Goal: Task Accomplishment & Management: Use online tool/utility

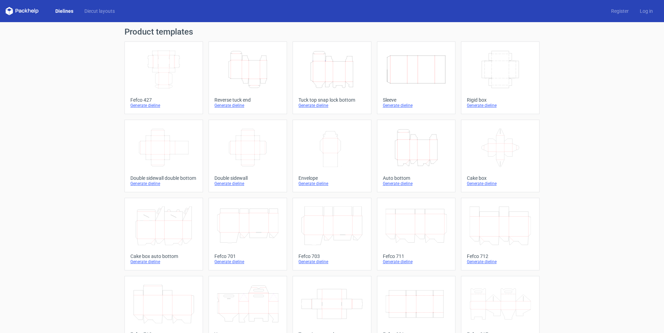
click at [236, 77] on icon "Height Depth Width" at bounding box center [247, 69] width 61 height 39
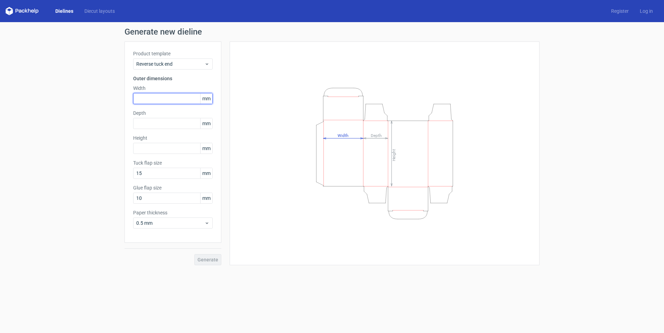
click at [171, 99] on input "text" at bounding box center [173, 98] width 80 height 11
type input "104"
drag, startPoint x: 155, startPoint y: 97, endPoint x: 117, endPoint y: 97, distance: 37.7
click at [117, 97] on div "Generate new dieline Product template Reverse tuck end Outer dimensions Width 1…" at bounding box center [332, 146] width 664 height 249
click at [144, 149] on input "text" at bounding box center [173, 148] width 80 height 11
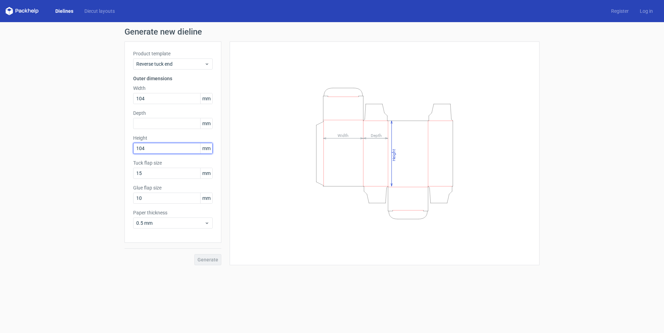
type input "104"
click at [148, 123] on input "text" at bounding box center [173, 123] width 80 height 11
type input "245"
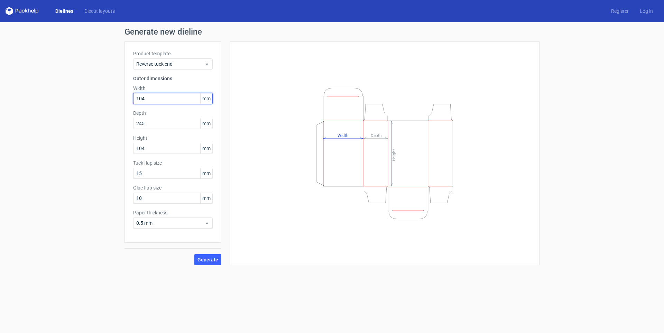
drag, startPoint x: 152, startPoint y: 99, endPoint x: 98, endPoint y: 95, distance: 54.1
click at [105, 95] on div "Generate new dieline Product template Reverse tuck end Outer dimensions Width 1…" at bounding box center [332, 146] width 664 height 249
click at [147, 149] on div "Height 104 mm" at bounding box center [173, 143] width 80 height 19
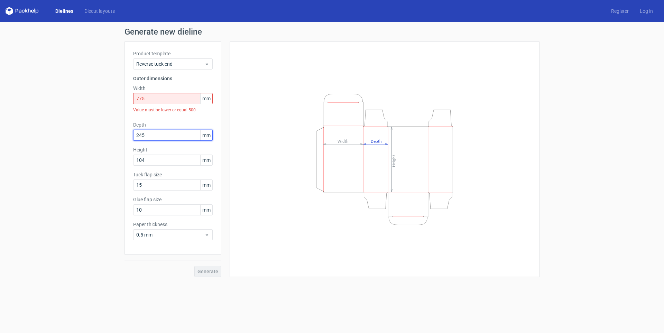
click at [159, 138] on input "245" at bounding box center [173, 135] width 80 height 11
click at [159, 97] on input "775" at bounding box center [173, 98] width 80 height 11
click at [141, 101] on input "775" at bounding box center [173, 98] width 80 height 11
click at [147, 100] on input "775" at bounding box center [173, 98] width 80 height 11
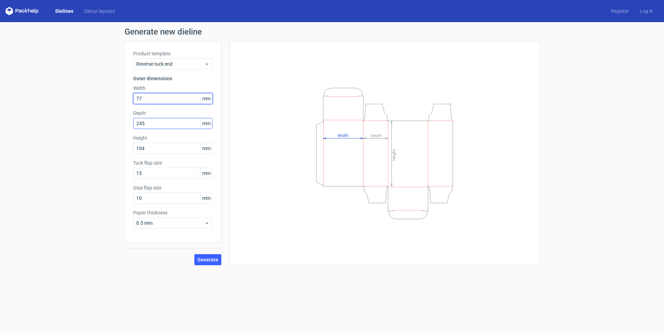
type input "77"
click at [146, 124] on input "245" at bounding box center [173, 123] width 80 height 11
type input "24"
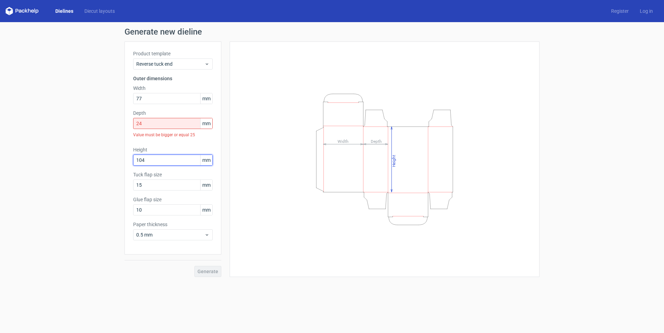
click at [146, 145] on div "Product template Reverse tuck end Outer dimensions Width 77 mm Depth 24 mm Valu…" at bounding box center [172, 147] width 97 height 213
click at [152, 122] on input "24" at bounding box center [173, 123] width 80 height 11
drag, startPoint x: 158, startPoint y: 102, endPoint x: 68, endPoint y: 98, distance: 89.9
click at [68, 98] on div "Generate new dieline Product template Reverse tuck end Outer dimensions Width 7…" at bounding box center [332, 152] width 664 height 260
